Goal: Information Seeking & Learning: Learn about a topic

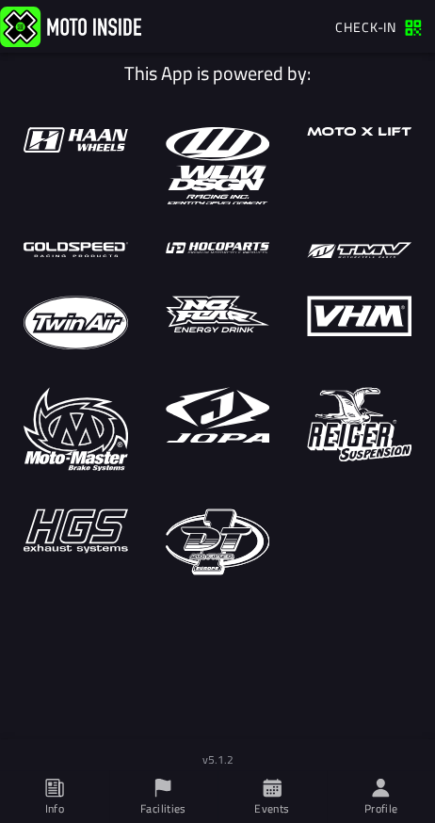
click at [283, 784] on span "Events" at bounding box center [272, 796] width 87 height 53
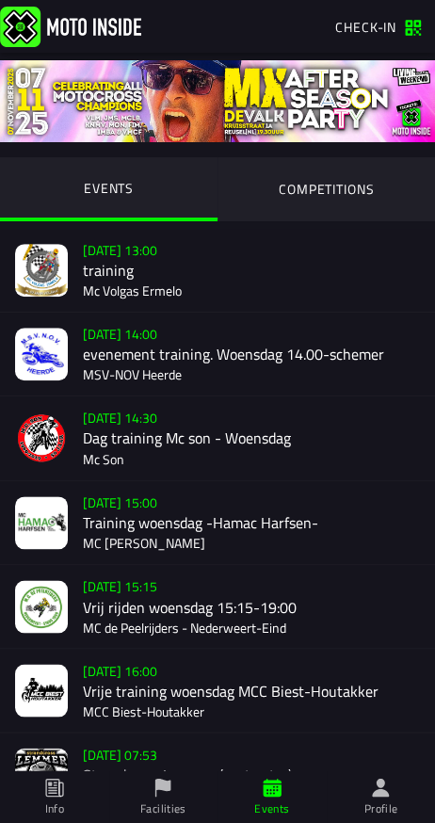
click at [232, 353] on div "[DATE] 14:00 evenement training. Woensdag 14.00-schemer MSV-NOV Heerde" at bounding box center [251, 354] width 337 height 83
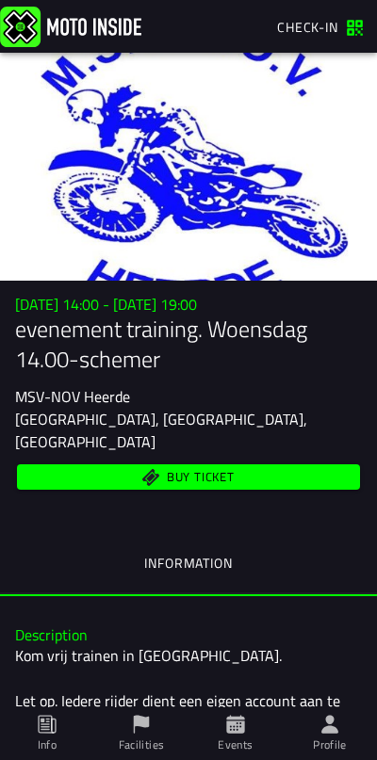
click at [27, 36] on img at bounding box center [70, 26] width 141 height 41
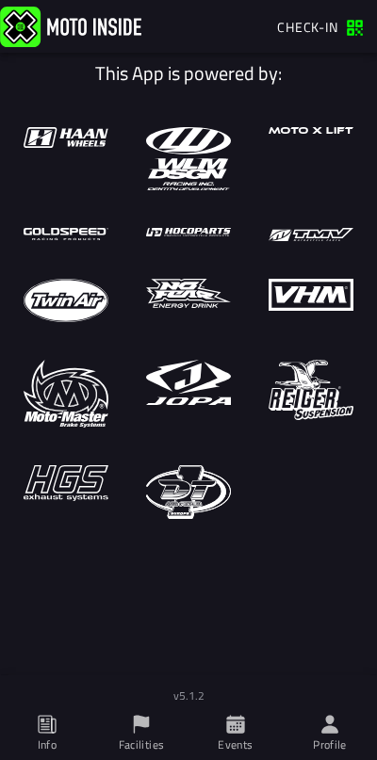
click at [143, 732] on icon at bounding box center [141, 724] width 21 height 21
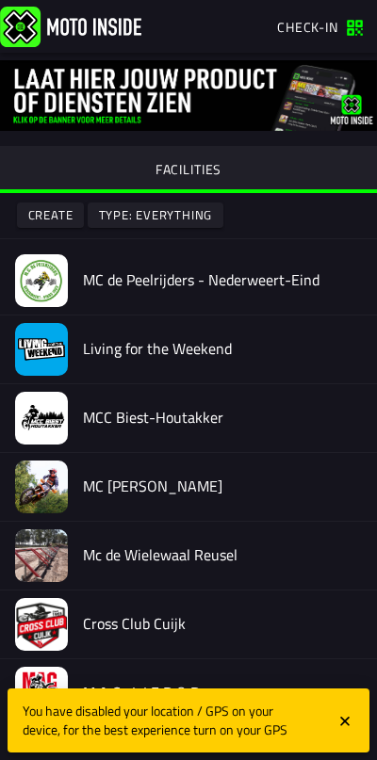
click at [15, 21] on img at bounding box center [70, 26] width 141 height 41
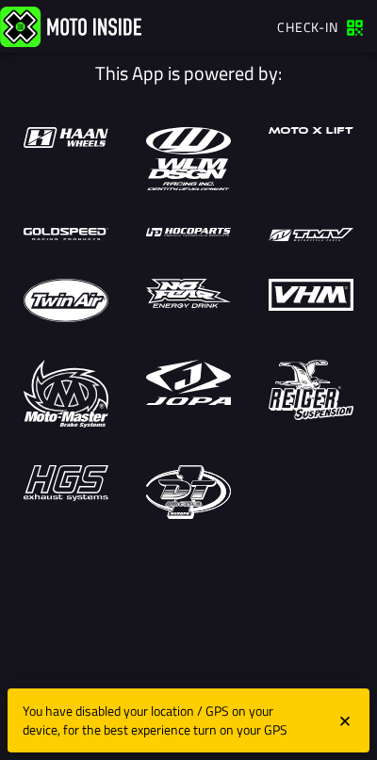
click at [352, 722] on icon "close" at bounding box center [344, 721] width 17 height 19
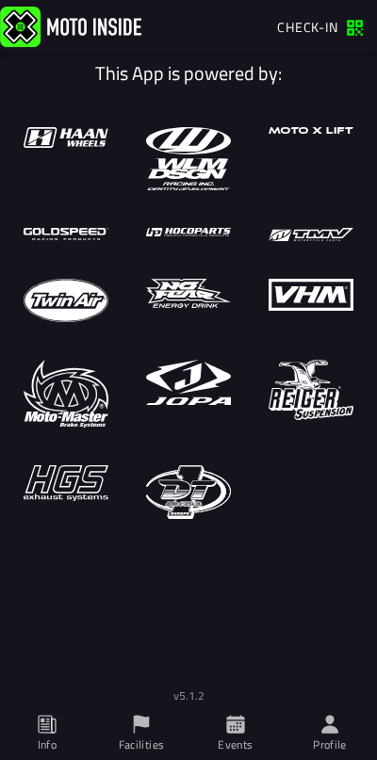
click at [228, 723] on icon at bounding box center [235, 724] width 18 height 18
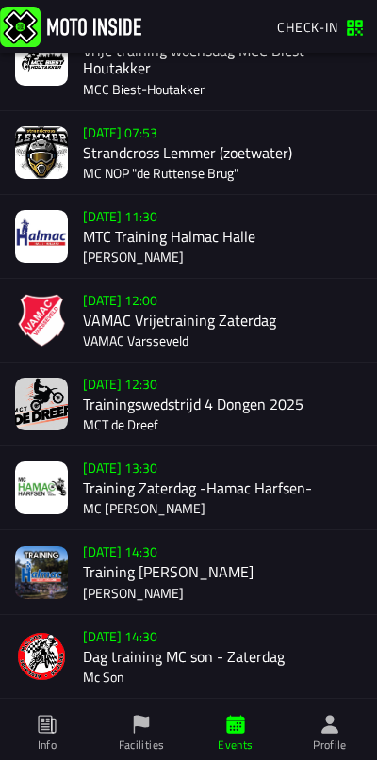
scroll to position [649, 0]
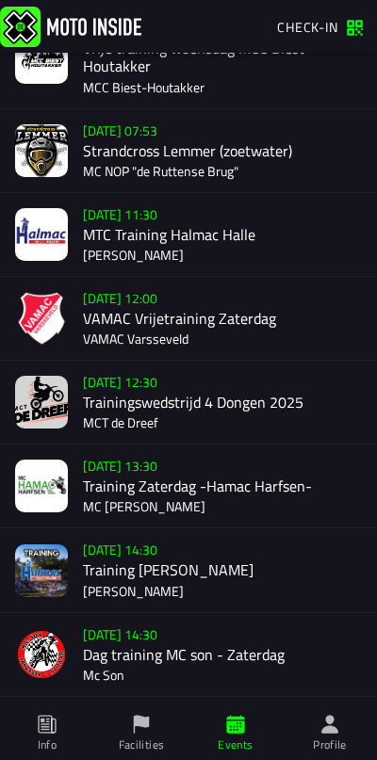
click at [5, 704] on button "[DATE] 09:00 Offroad Tubbergen (Motoren en Quads) MC De Toerenteller" at bounding box center [188, 739] width 377 height 84
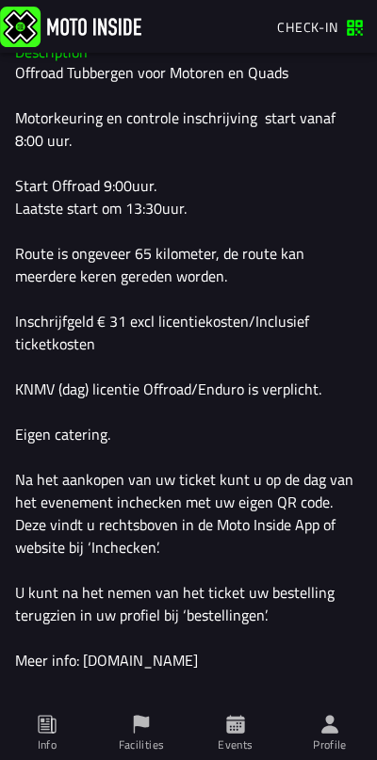
scroll to position [647, 0]
